Goal: Contribute content

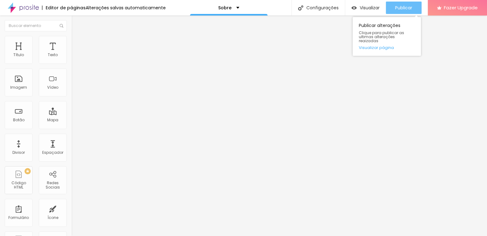
click at [403, 9] on span "Publicar" at bounding box center [403, 7] width 17 height 5
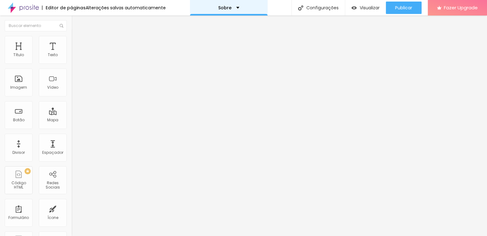
click at [226, 15] on div "Sobre" at bounding box center [229, 8] width 78 height 16
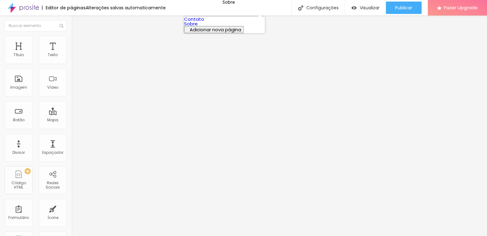
click at [204, 21] on link "Contato" at bounding box center [194, 19] width 20 height 7
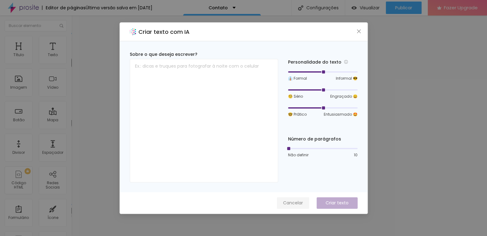
click at [298, 202] on span "Cancelar" at bounding box center [293, 203] width 20 height 7
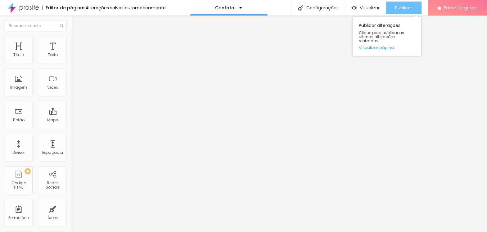
click at [407, 6] on span "Publicar" at bounding box center [403, 7] width 17 height 5
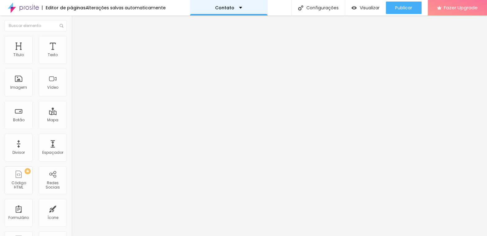
click at [232, 10] on div "Contato" at bounding box center [229, 8] width 78 height 16
click at [71, 58] on input "Alboom Brasil" at bounding box center [108, 55] width 75 height 6
type input "A"
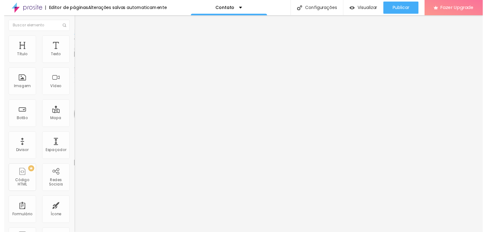
scroll to position [0, 3]
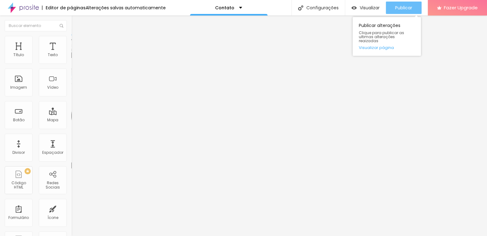
type input "Rua Do Colégio, 17, Abrantes-BA"
click at [404, 7] on span "Publicar" at bounding box center [403, 7] width 17 height 5
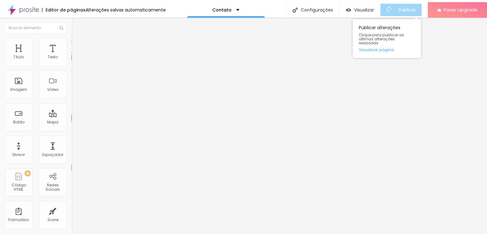
scroll to position [0, 0]
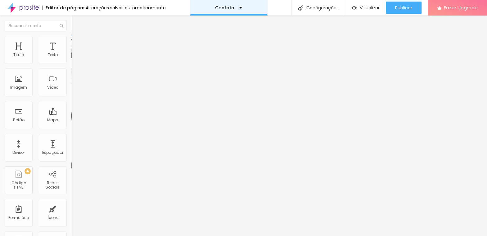
click at [227, 12] on div "Contato" at bounding box center [229, 8] width 78 height 16
click at [71, 151] on div "Editar Mapa Conteúdo Estilo Avançado Endereço Rua Do Colégio, 17, Abrantes-BA A…" at bounding box center [106, 126] width 71 height 221
